Goal: Find specific page/section: Find specific page/section

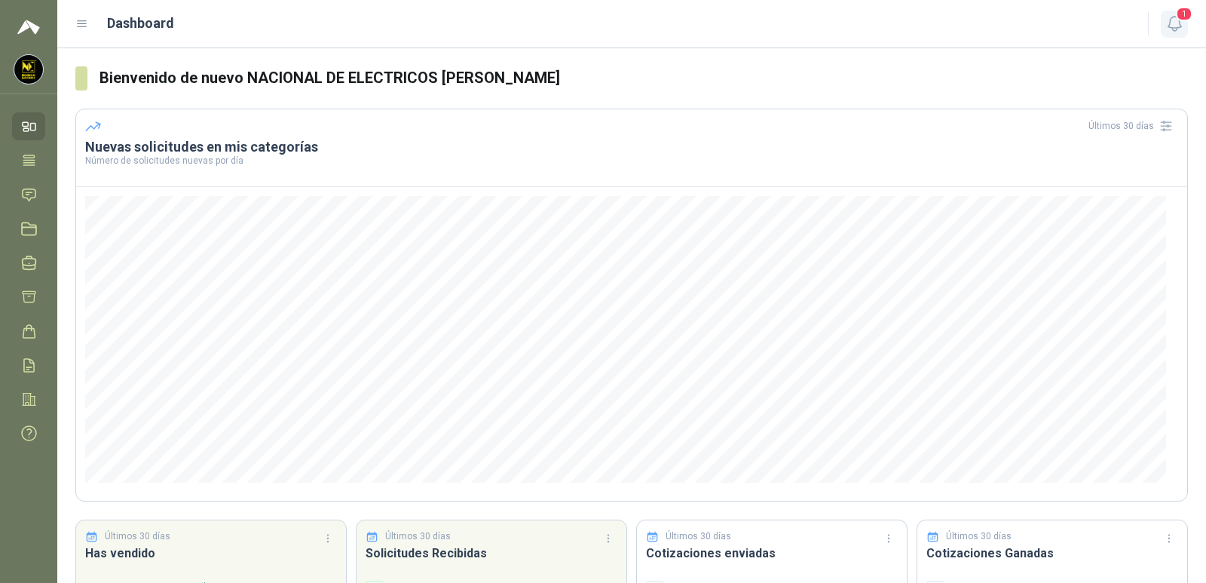
click at [1177, 28] on icon "button" at bounding box center [1174, 24] width 13 height 14
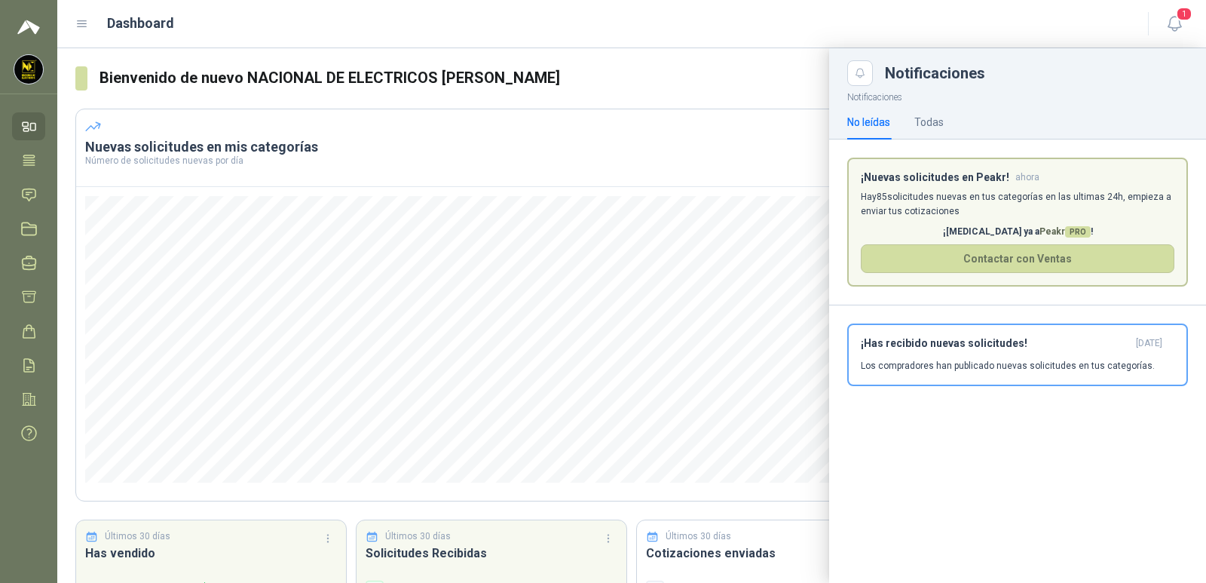
click at [29, 179] on ul "Inicio Tareas Solicitudes Licitaciones Negociaciones Cotizar Órdenes de Compra …" at bounding box center [28, 283] width 57 height 342
click at [29, 188] on icon at bounding box center [29, 195] width 16 height 16
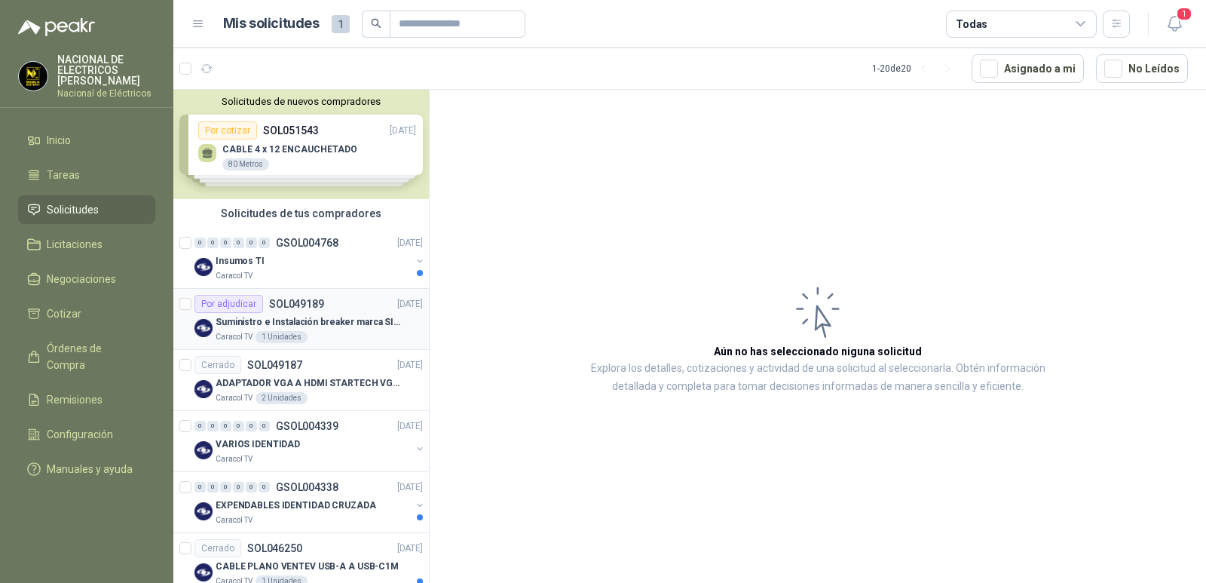
click at [309, 312] on div "Por adjudicar SOL049189" at bounding box center [260, 304] width 130 height 18
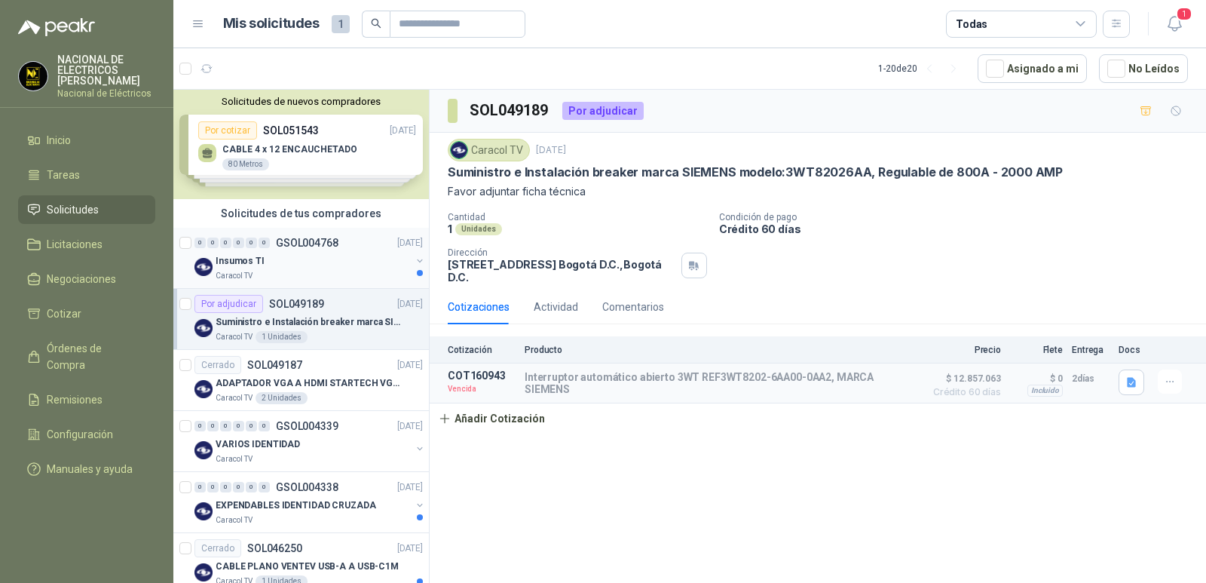
click at [317, 274] on div "Caracol TV" at bounding box center [313, 276] width 195 height 12
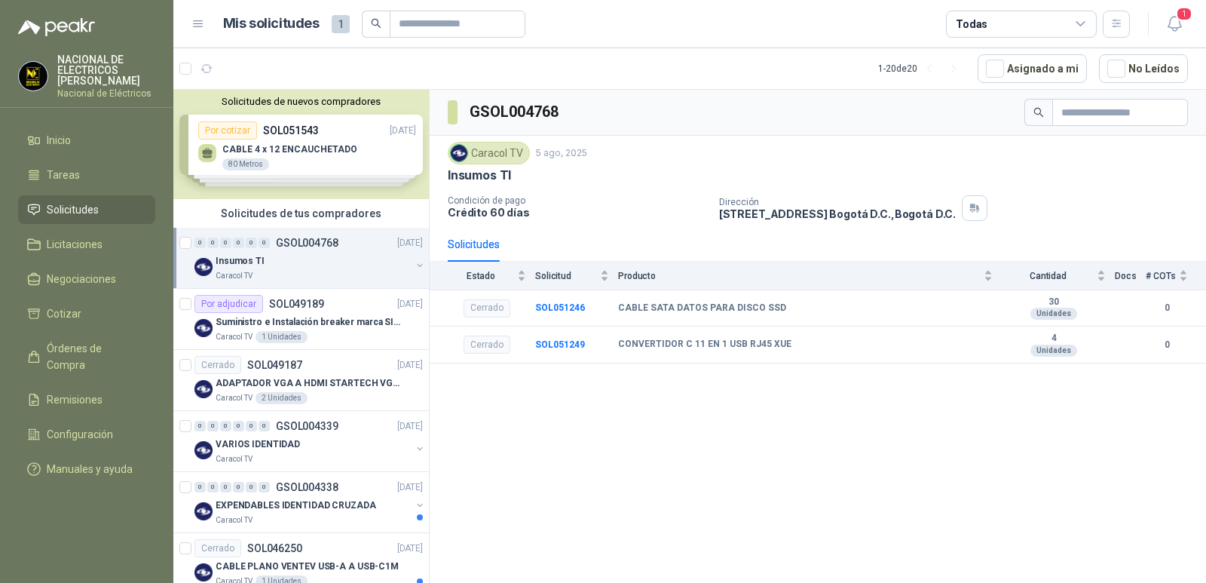
click at [192, 241] on div at bounding box center [186, 258] width 15 height 48
click at [271, 75] on icon "button" at bounding box center [274, 69] width 13 height 13
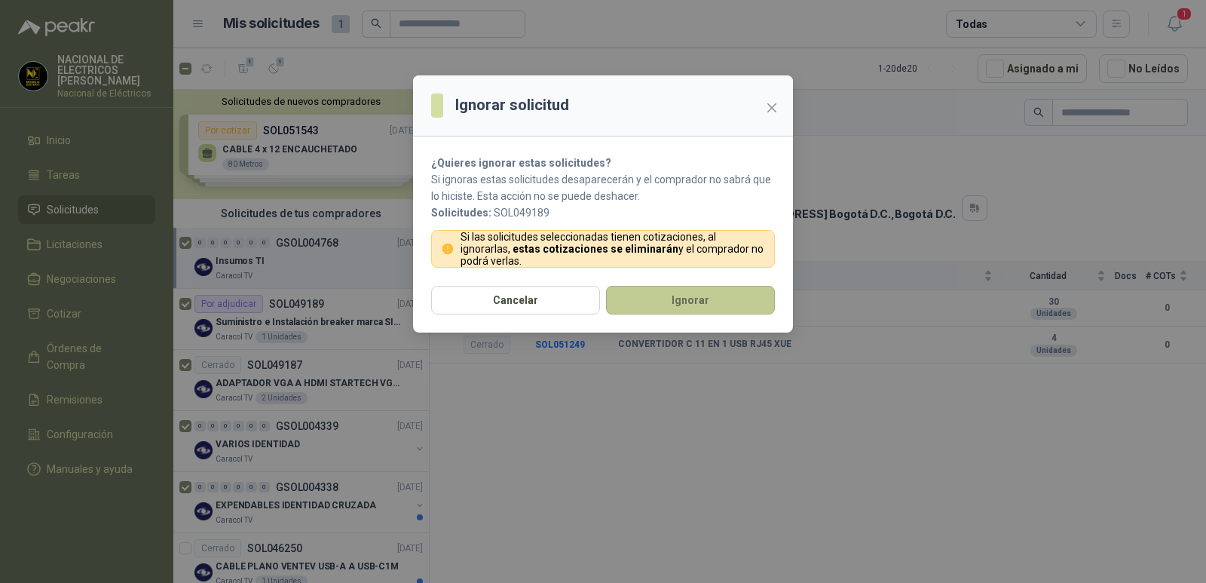
click at [700, 294] on button "Ignorar" at bounding box center [690, 300] width 169 height 29
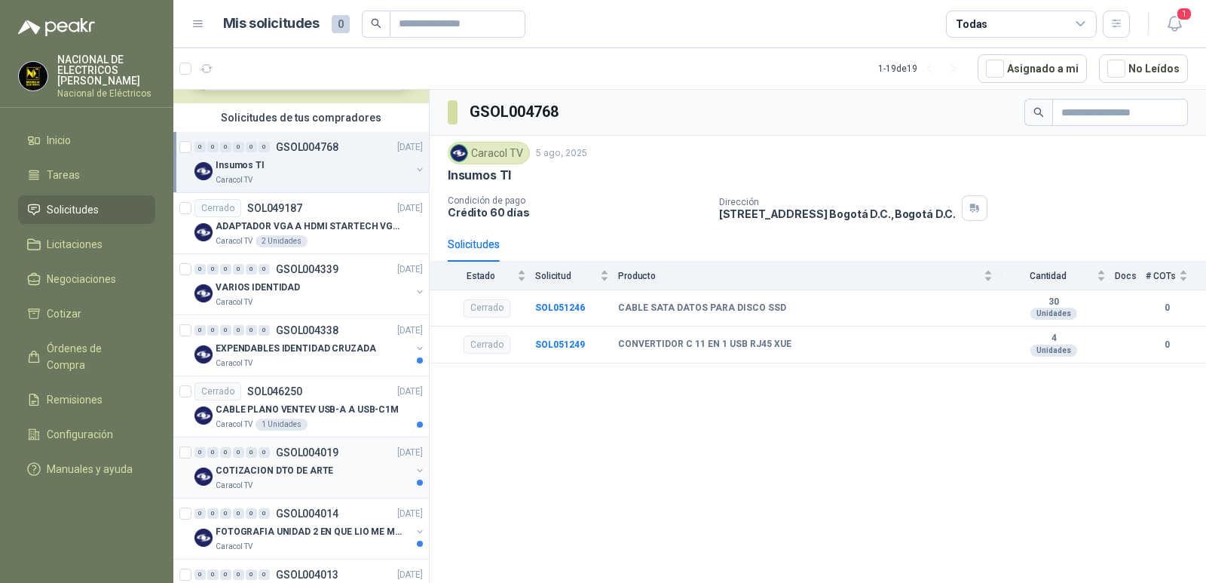
scroll to position [226, 0]
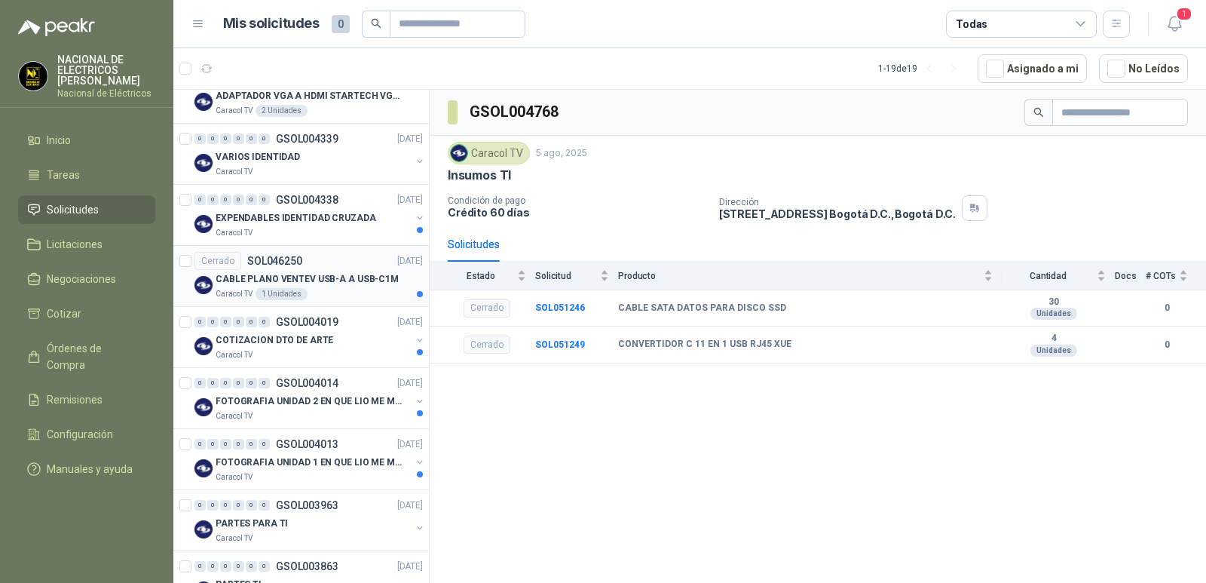
click at [244, 276] on p "CABLE PLANO VENTEV USB-A A USB-C1M" at bounding box center [307, 279] width 183 height 14
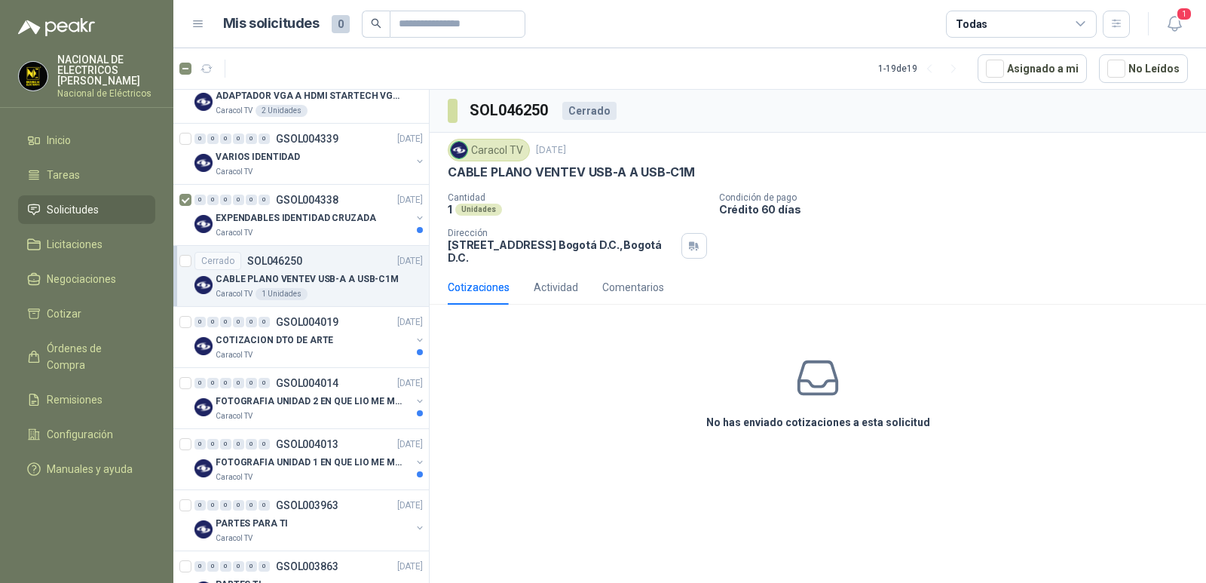
click at [192, 264] on article "Cerrado SOL046250 [DATE] CABLE PLANO VENTEV USB-A A USB-C1M Caracol TV 1 Unidad…" at bounding box center [301, 276] width 256 height 61
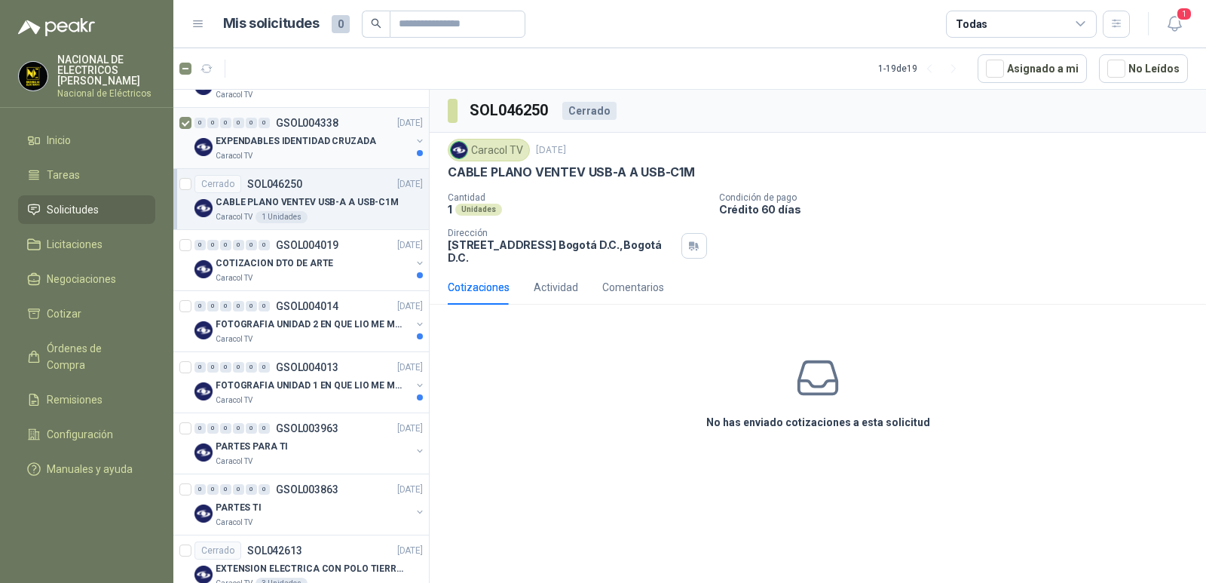
scroll to position [377, 0]
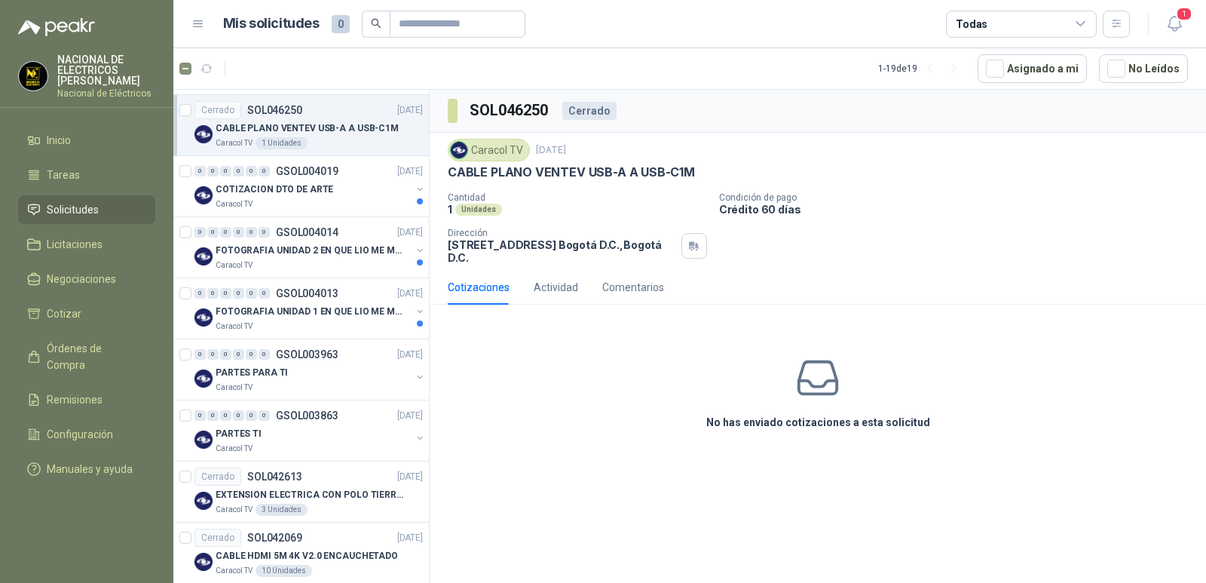
click at [187, 117] on div at bounding box center [185, 125] width 12 height 48
click at [185, 225] on div at bounding box center [186, 247] width 15 height 48
click at [188, 424] on div at bounding box center [186, 430] width 15 height 48
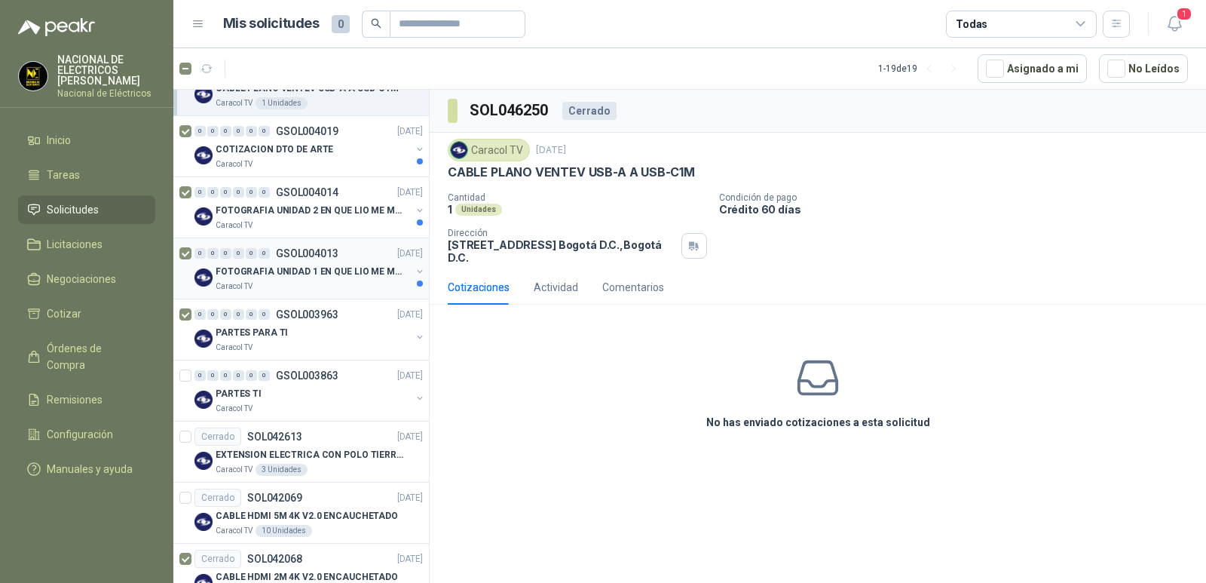
scroll to position [444, 0]
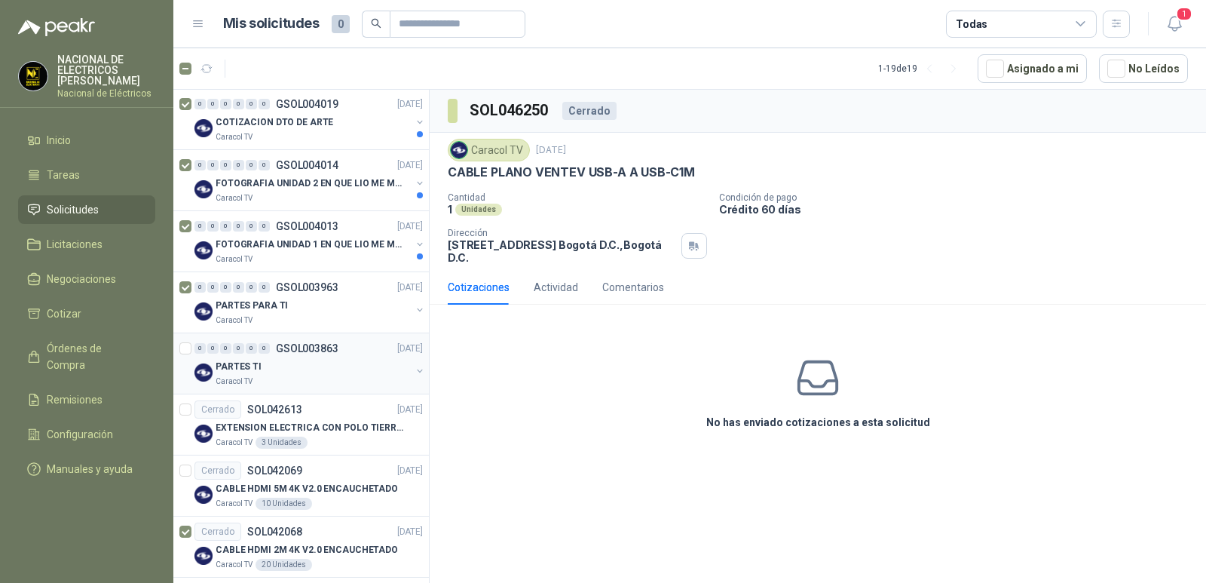
click at [185, 355] on div at bounding box center [186, 363] width 15 height 48
click at [187, 405] on div at bounding box center [185, 424] width 12 height 48
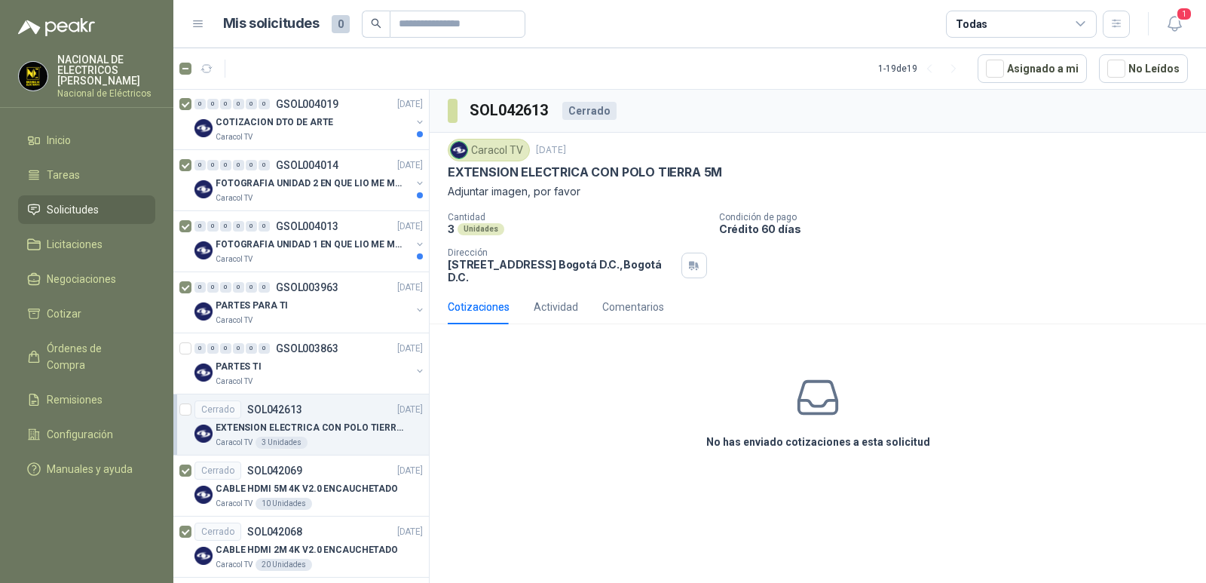
click at [192, 410] on article "Cerrado SOL042613 [DATE] EXTENSION ELECTRICA CON POLO TIERRA 5M Caracol TV 3 U…" at bounding box center [301, 424] width 256 height 61
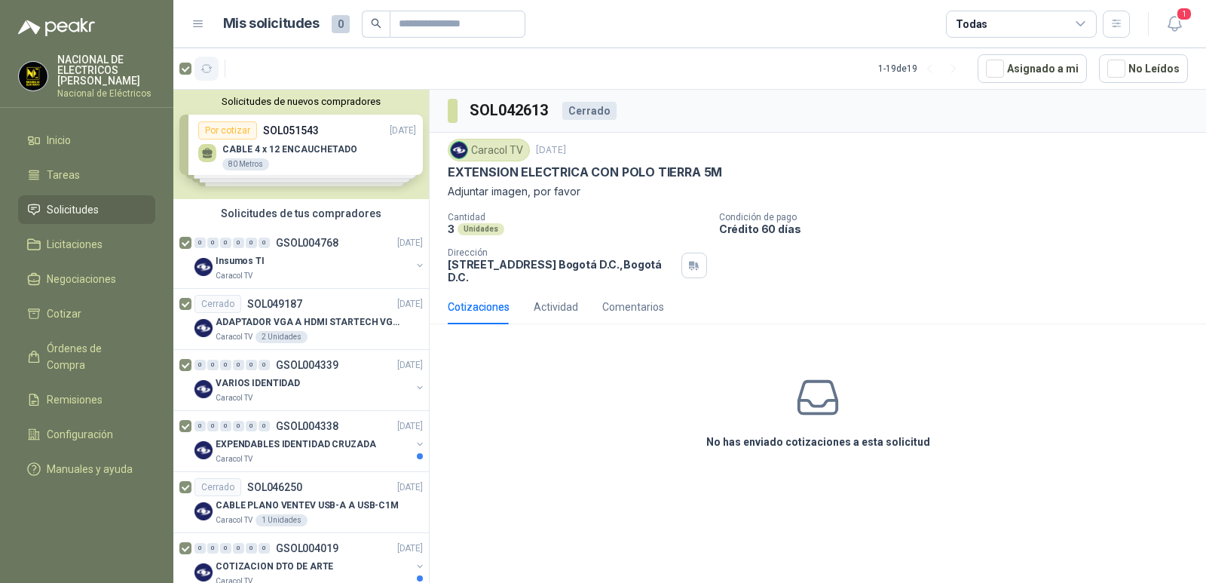
click at [207, 59] on button "button" at bounding box center [207, 69] width 24 height 24
click at [210, 69] on icon "button" at bounding box center [206, 69] width 11 height 8
click at [193, 65] on div at bounding box center [202, 69] width 46 height 24
click at [82, 193] on ul "Inicio Tareas Solicitudes Licitaciones Negociaciones Cotizar Órdenes de Compra …" at bounding box center [86, 307] width 173 height 363
click at [57, 177] on span "Tareas" at bounding box center [63, 175] width 33 height 17
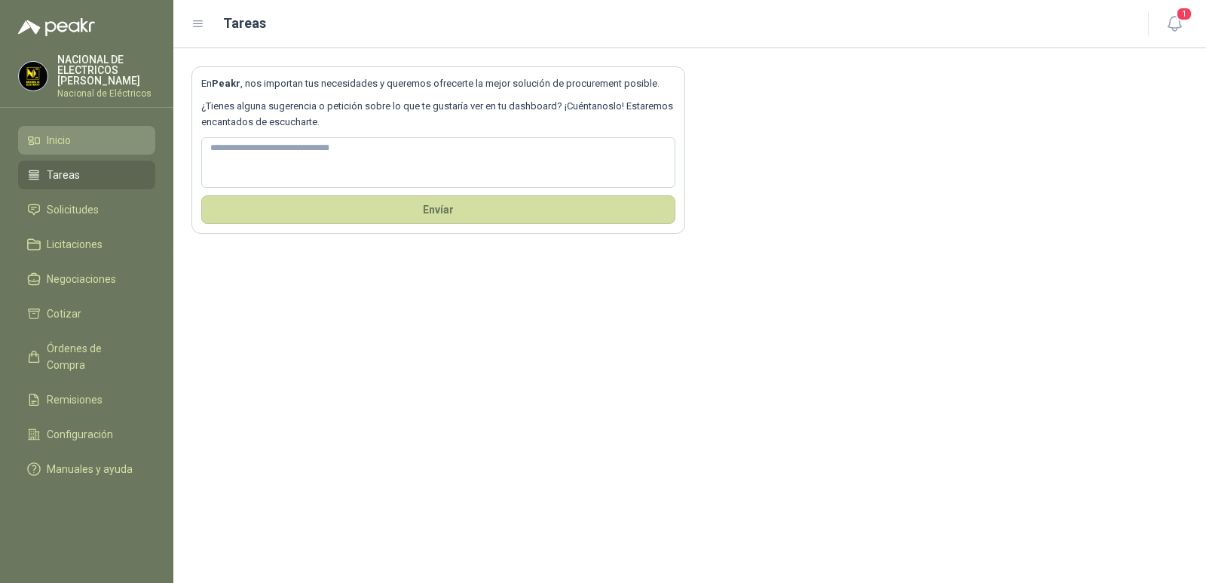
click at [78, 142] on li "Inicio" at bounding box center [86, 140] width 119 height 17
